Goal: Book appointment/travel/reservation

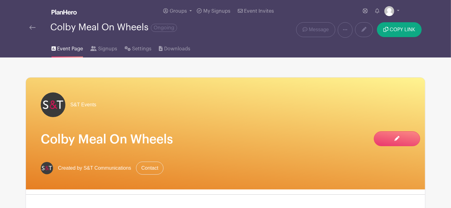
click at [31, 27] on img at bounding box center [32, 27] width 6 height 4
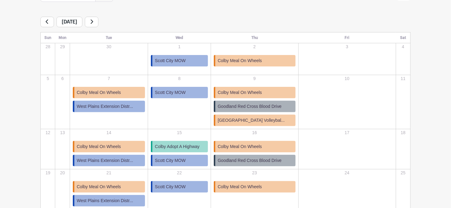
scroll to position [81, 0]
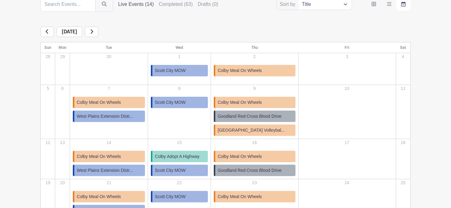
click at [182, 68] on span "Scott City MOW" at bounding box center [170, 70] width 31 height 6
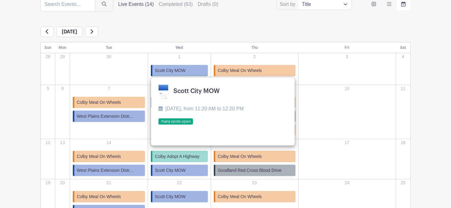
click at [48, 34] on icon at bounding box center [47, 31] width 2 height 4
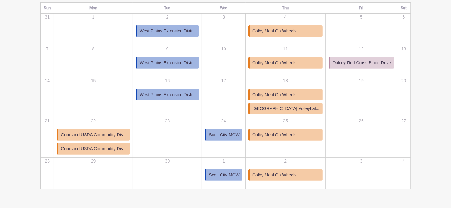
scroll to position [129, 0]
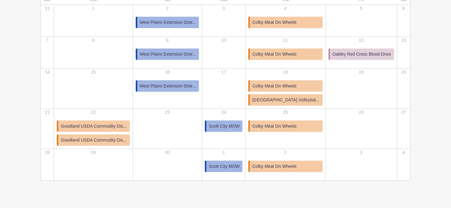
click at [222, 125] on span "Scott City MOW" at bounding box center [224, 126] width 31 height 6
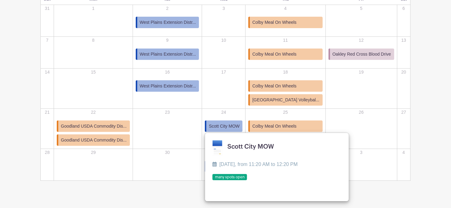
click at [212, 180] on link at bounding box center [212, 180] width 0 height 0
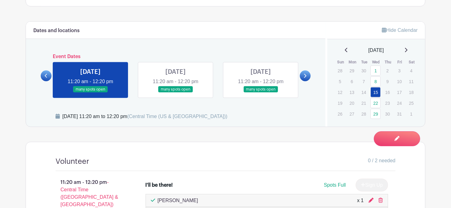
scroll to position [304, 0]
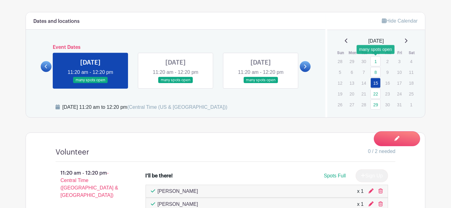
click at [377, 61] on link "1" at bounding box center [375, 61] width 10 height 10
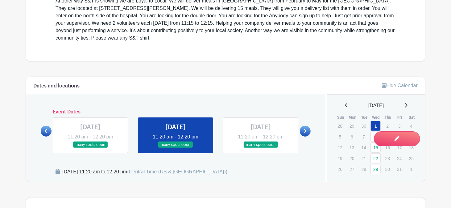
scroll to position [273, 0]
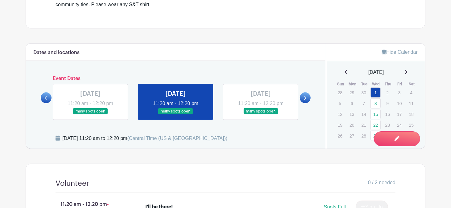
click at [345, 71] on icon at bounding box center [346, 71] width 3 height 5
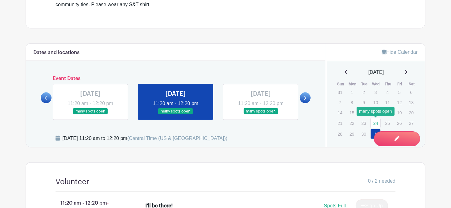
click at [378, 124] on link "24" at bounding box center [375, 123] width 10 height 10
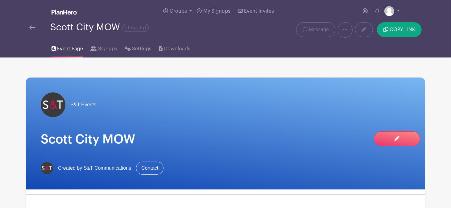
click at [34, 27] on img at bounding box center [32, 27] width 6 height 4
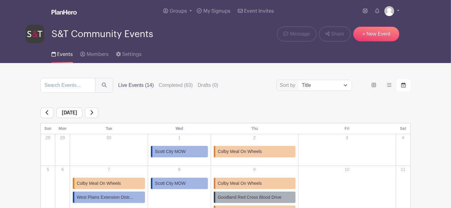
click at [46, 112] on icon at bounding box center [47, 112] width 3 height 5
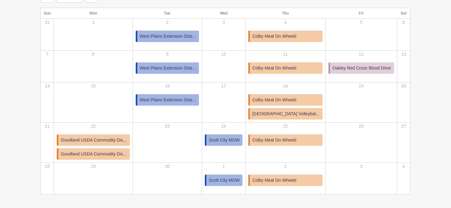
scroll to position [140, 0]
